Goal: Task Accomplishment & Management: Complete application form

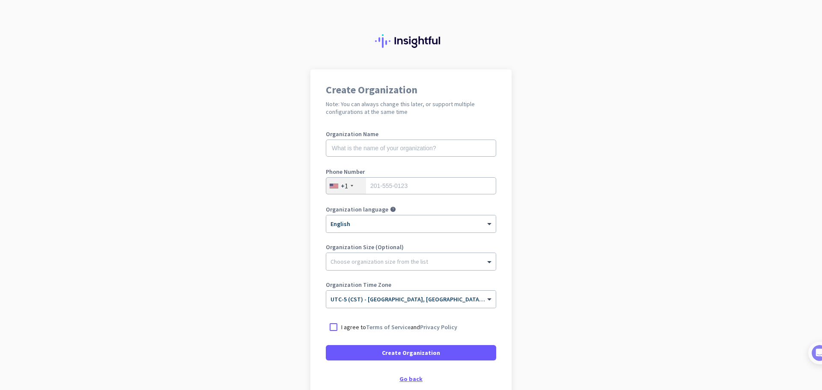
click at [409, 378] on div "Create Organization Note: You can always change this later, or support multiple…" at bounding box center [410, 233] width 201 height 328
click at [401, 378] on div "Go back" at bounding box center [411, 379] width 170 height 6
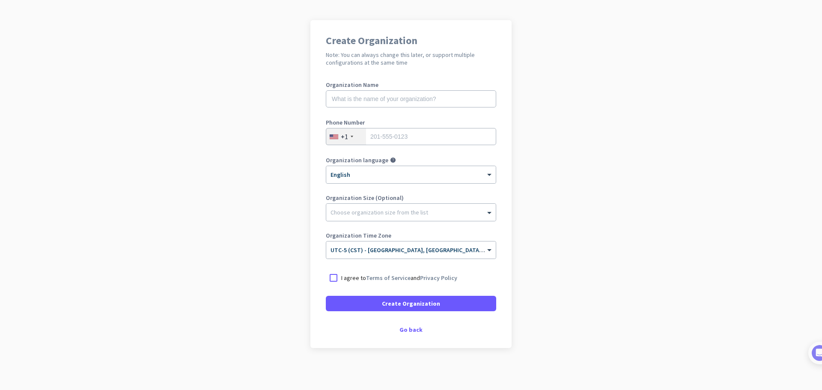
scroll to position [50, 0]
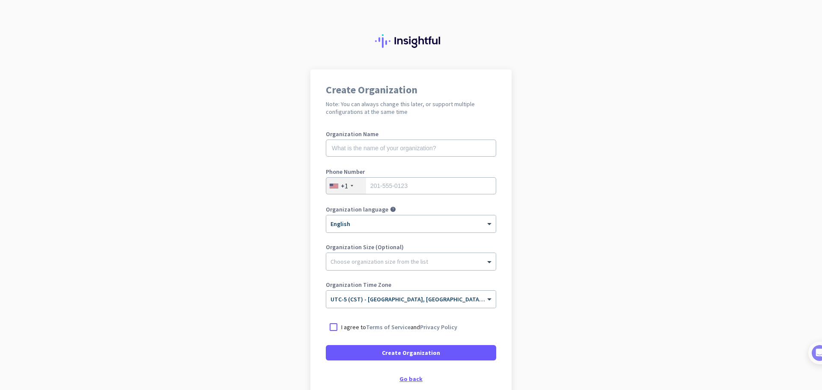
click at [414, 379] on div "Go back" at bounding box center [411, 379] width 170 height 6
